Goal: Task Accomplishment & Management: Use online tool/utility

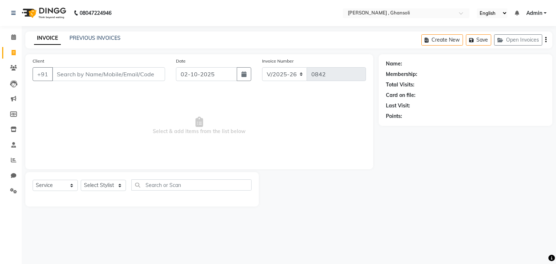
select select "8446"
select select "service"
click at [432, 11] on input "text" at bounding box center [399, 13] width 105 height 7
click at [425, 25] on div "[PERSON_NAME] , Ghansoli" at bounding box center [406, 24] width 126 height 13
click at [91, 84] on div "Client +91" at bounding box center [98, 72] width 143 height 30
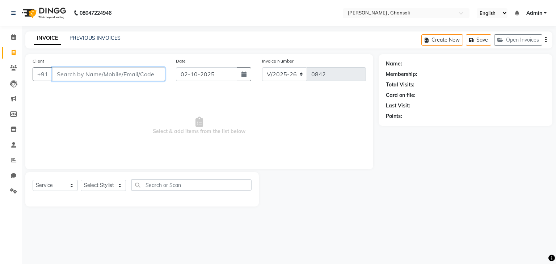
click at [87, 70] on input "Client" at bounding box center [108, 74] width 113 height 14
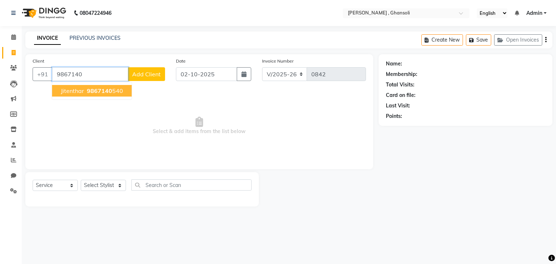
click at [89, 89] on span "9867140" at bounding box center [99, 90] width 25 height 7
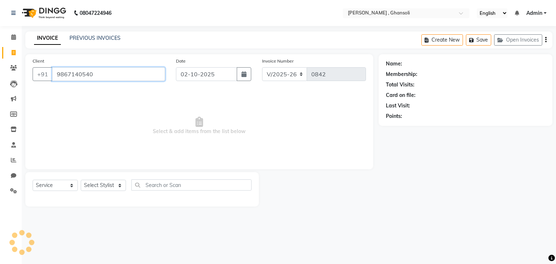
type input "9867140540"
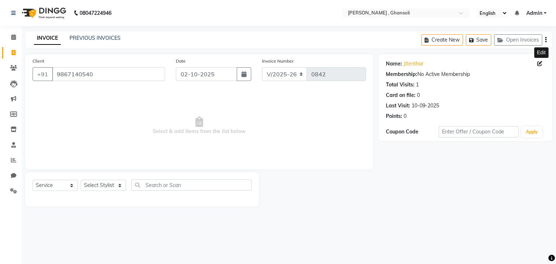
click at [540, 66] on icon at bounding box center [539, 63] width 5 height 5
select select "male"
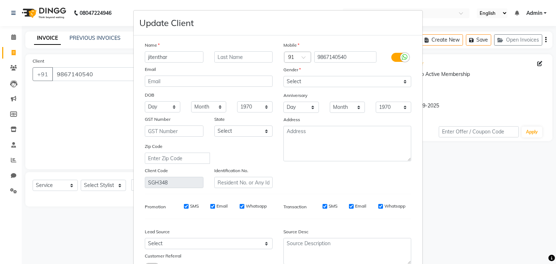
click at [181, 53] on input "jitenthar" at bounding box center [174, 56] width 59 height 11
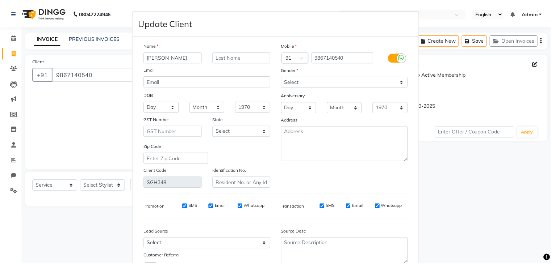
scroll to position [61, 0]
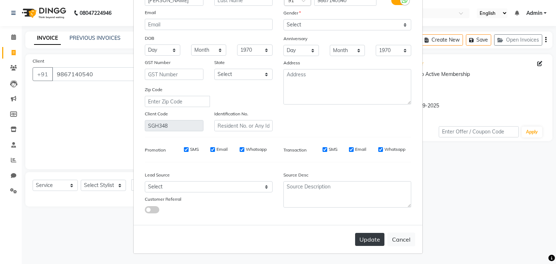
type input "jithin thomas"
click at [360, 237] on button "Update" at bounding box center [369, 239] width 29 height 13
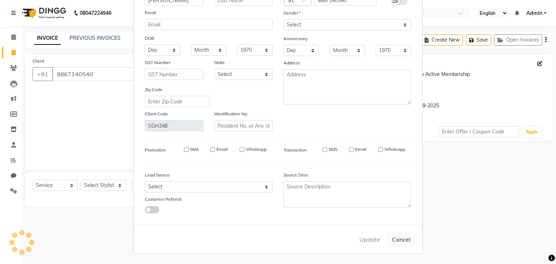
select select
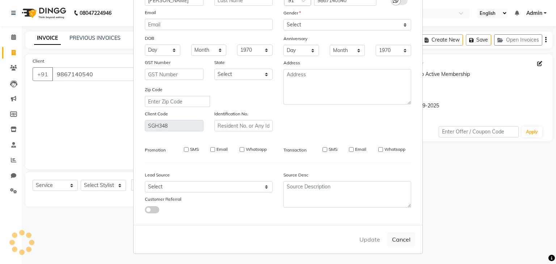
select select
checkbox input "false"
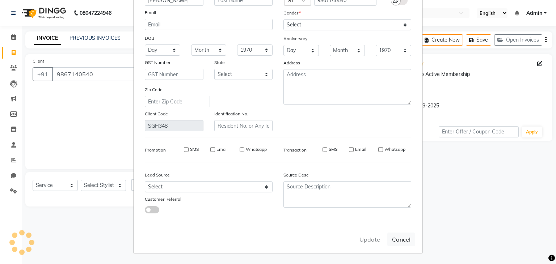
checkbox input "false"
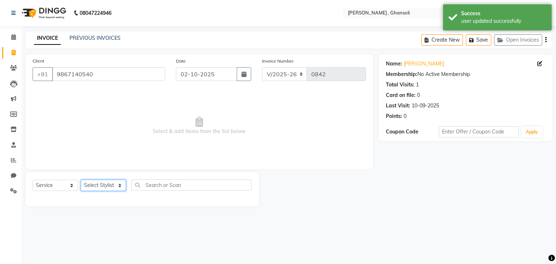
click at [104, 184] on select "Select Stylist deepa Lucky nadeem Rehan Riya Shivam sohail sulochana Uzair Vini…" at bounding box center [103, 185] width 45 height 11
click at [152, 165] on div "Client +91 9867140540 Date 02-10-2025 Invoice Number V/2025 V/2025-26 0842 Sele…" at bounding box center [199, 111] width 348 height 115
click at [99, 191] on select "Select Stylist deepa Lucky nadeem Rehan Riya Shivam sohail sulochana Uzair Vini…" at bounding box center [103, 185] width 45 height 11
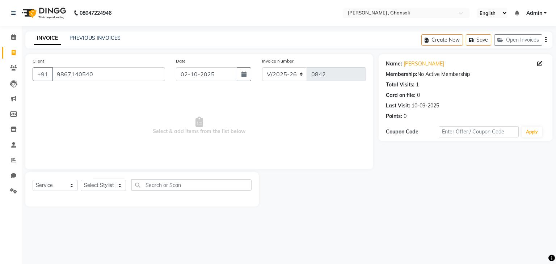
click at [155, 160] on span "Select & add items from the list below" at bounding box center [200, 126] width 334 height 72
click at [104, 185] on select "Select Stylist deepa Lucky nadeem Rehan Riya Shivam sohail sulochana Uzair Vini…" at bounding box center [103, 185] width 45 height 11
select select "86841"
click at [159, 184] on input "text" at bounding box center [190, 185] width 118 height 11
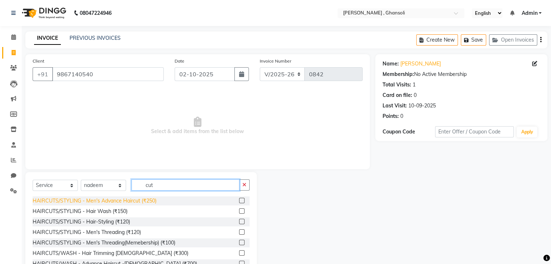
type input "cut"
click at [128, 202] on div "HAIRCUTS/STYLING - Men's Advance Haircut (₹250)" at bounding box center [95, 201] width 124 height 8
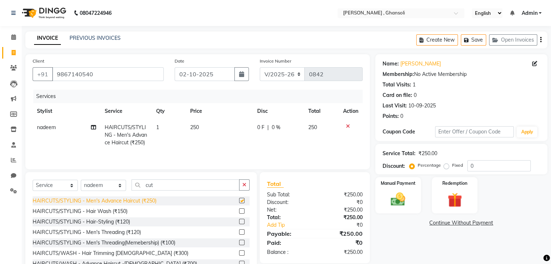
checkbox input "false"
click at [292, 132] on td "0 F | 0 %" at bounding box center [278, 136] width 51 height 32
select select "86841"
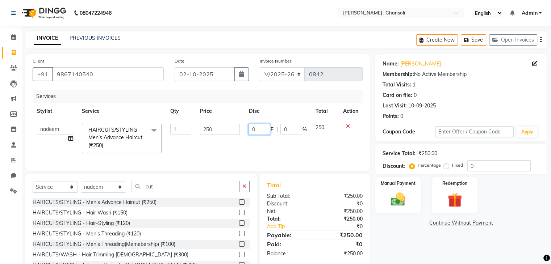
click at [254, 132] on input "0" at bounding box center [259, 129] width 22 height 11
type input "50"
click at [384, 233] on div "Name: Jithin Thomas Membership: No Active Membership Total Visits: 1 Card on fi…" at bounding box center [463, 167] width 177 height 226
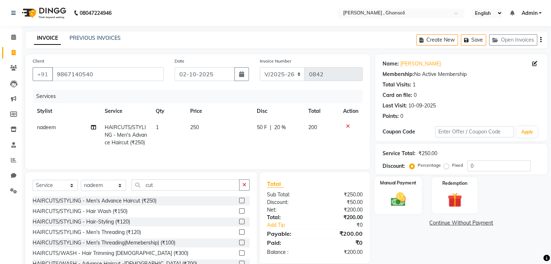
click at [405, 207] on img at bounding box center [398, 199] width 24 height 17
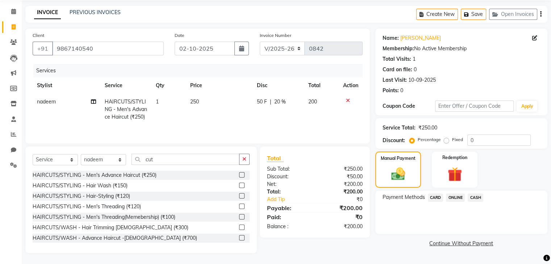
click at [453, 194] on span "ONLINE" at bounding box center [455, 198] width 19 height 8
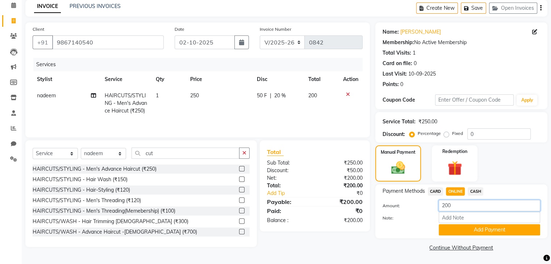
click at [468, 206] on input "200" at bounding box center [489, 205] width 101 height 11
type input "250"
click at [474, 227] on button "Add Payment" at bounding box center [489, 230] width 101 height 11
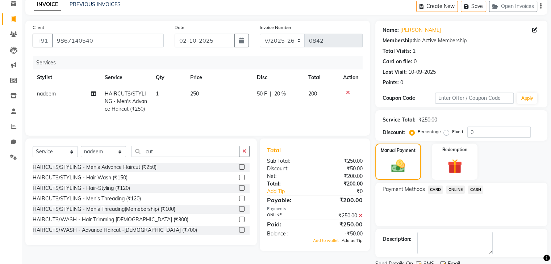
click at [351, 243] on span "Add as Tip" at bounding box center [351, 240] width 21 height 5
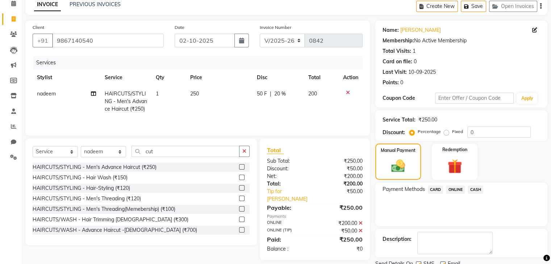
scroll to position [62, 0]
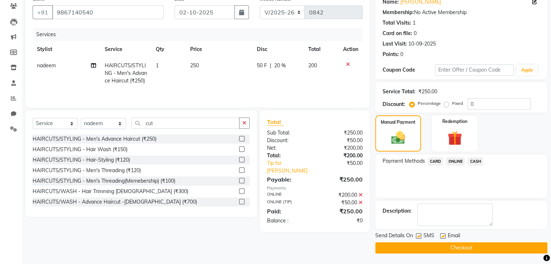
click at [460, 247] on button "Checkout" at bounding box center [461, 248] width 172 height 11
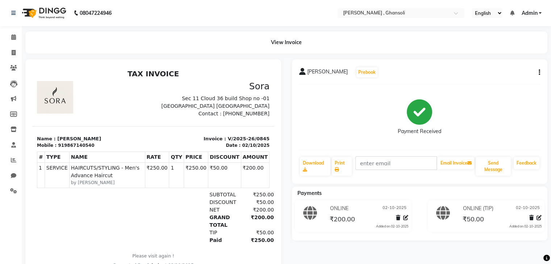
select select "8446"
select select "service"
